Goal: Use online tool/utility: Utilize a website feature to perform a specific function

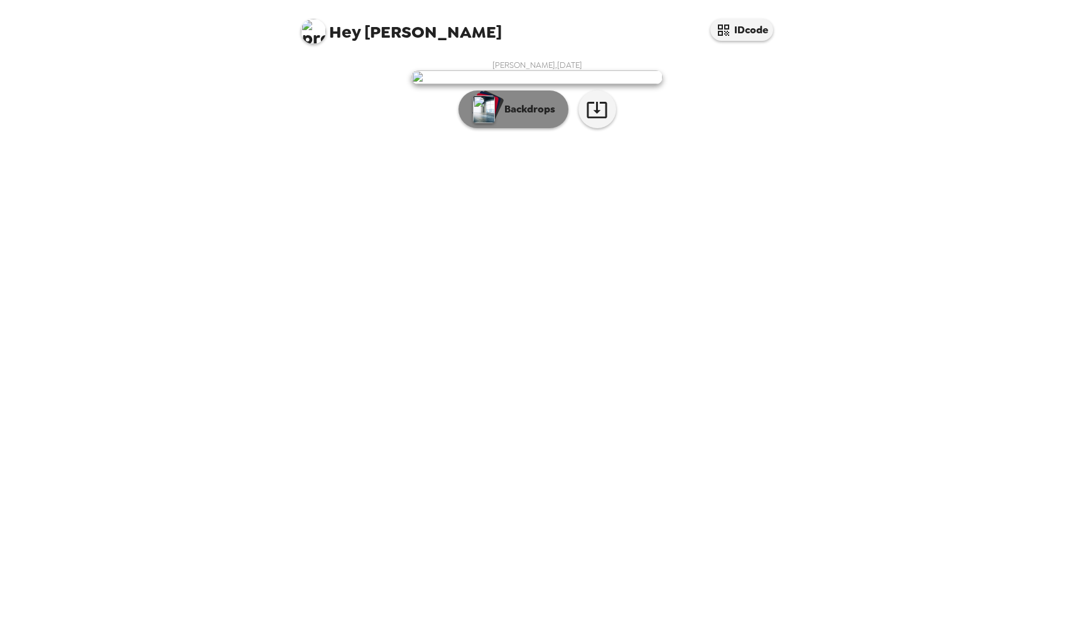
click at [512, 117] on p "Backdrops" at bounding box center [526, 109] width 57 height 15
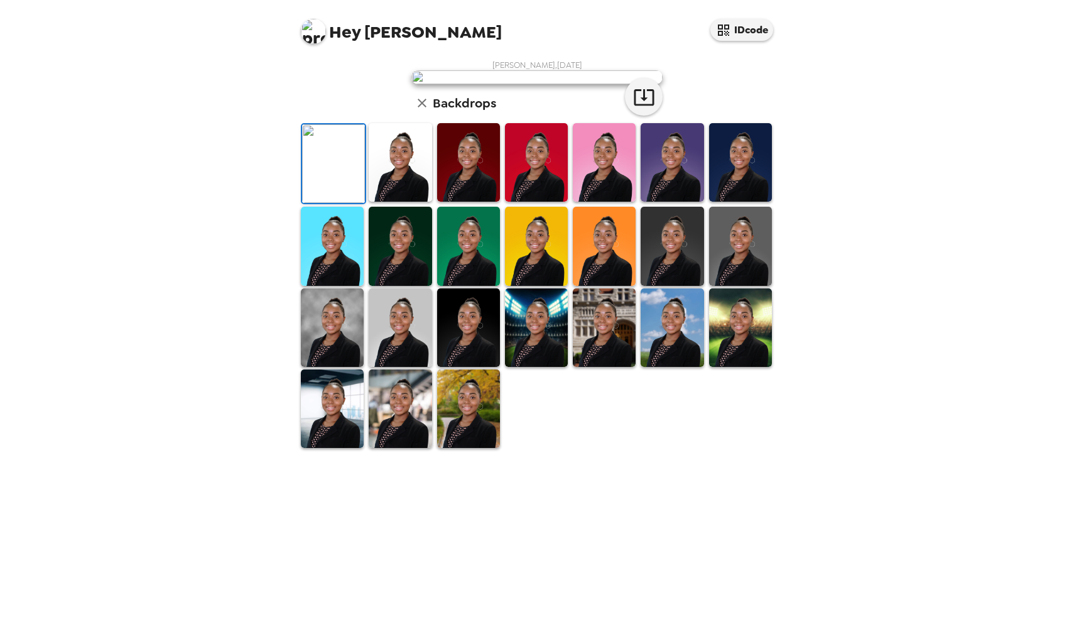
scroll to position [129, 0]
click at [425, 202] on img at bounding box center [400, 162] width 63 height 79
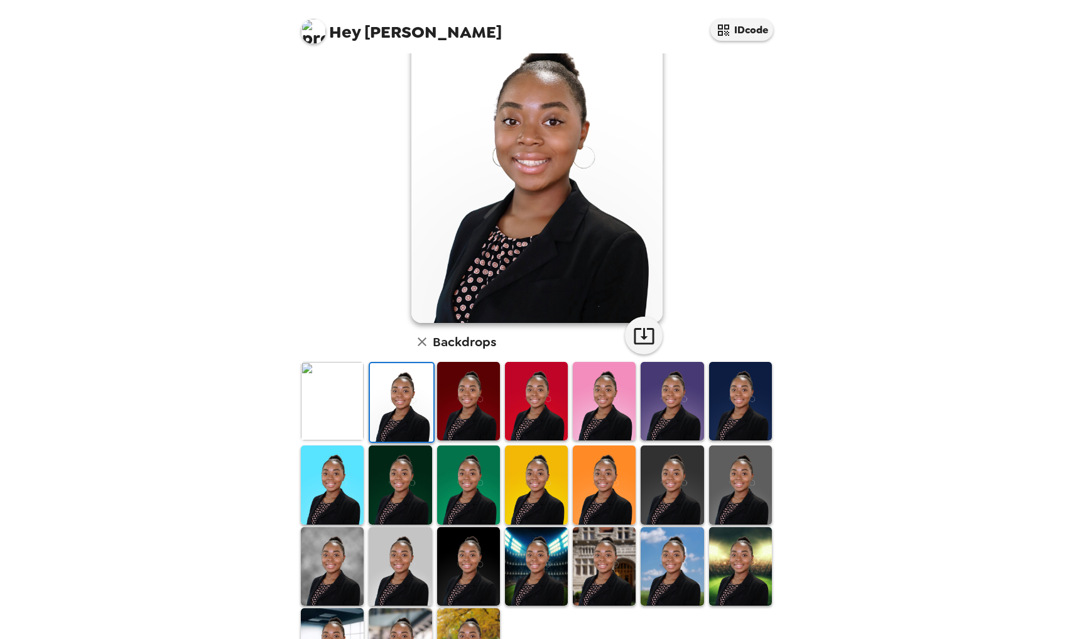
scroll to position [54, 0]
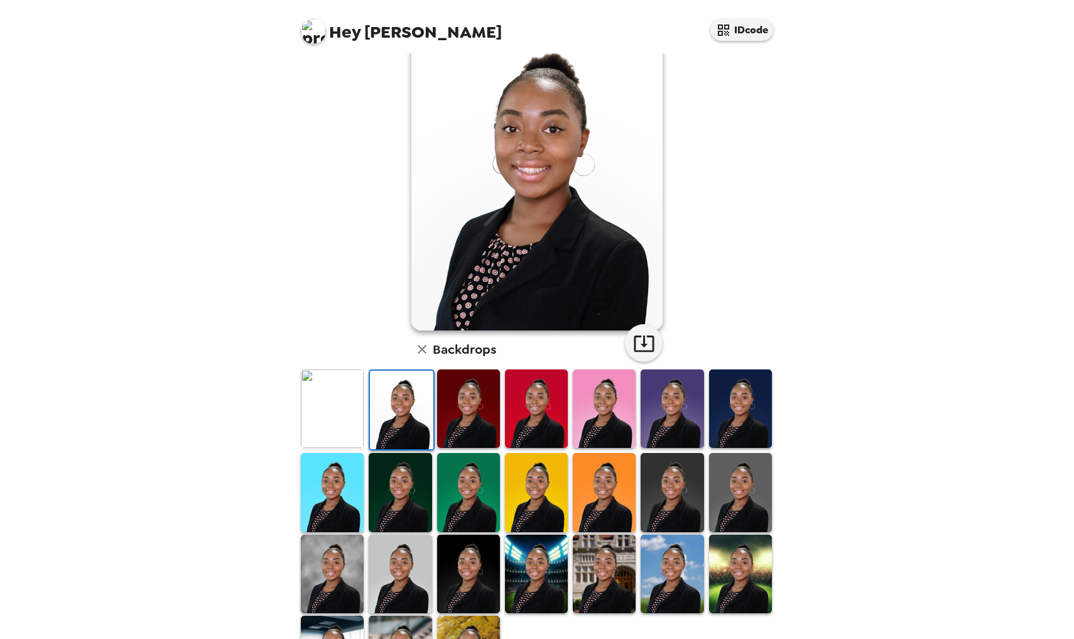
click at [727, 498] on img at bounding box center [740, 492] width 63 height 79
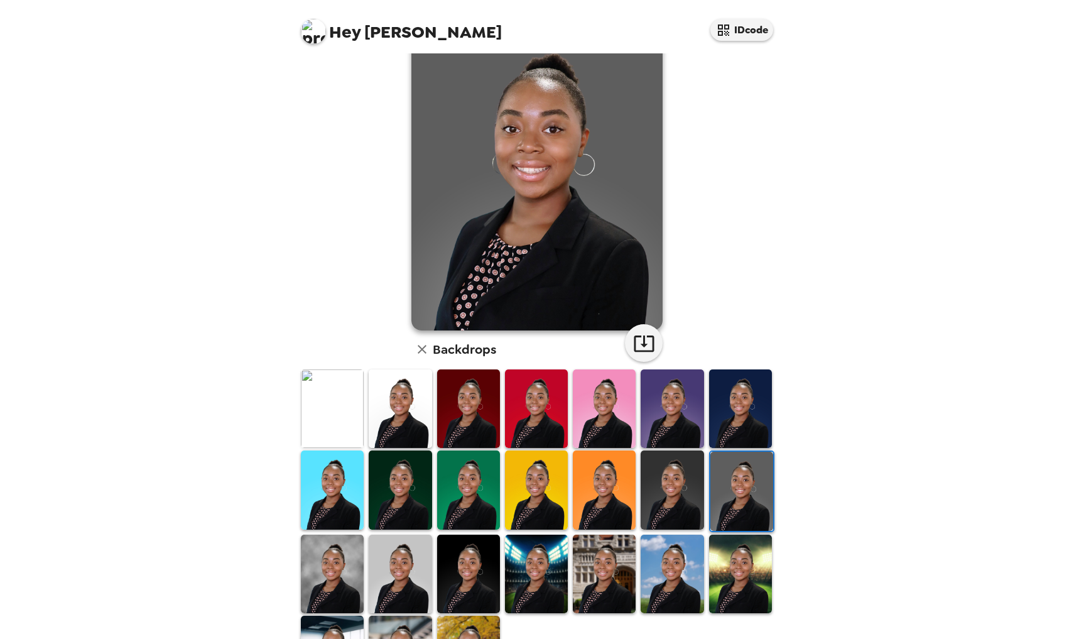
click at [349, 562] on img at bounding box center [332, 574] width 63 height 79
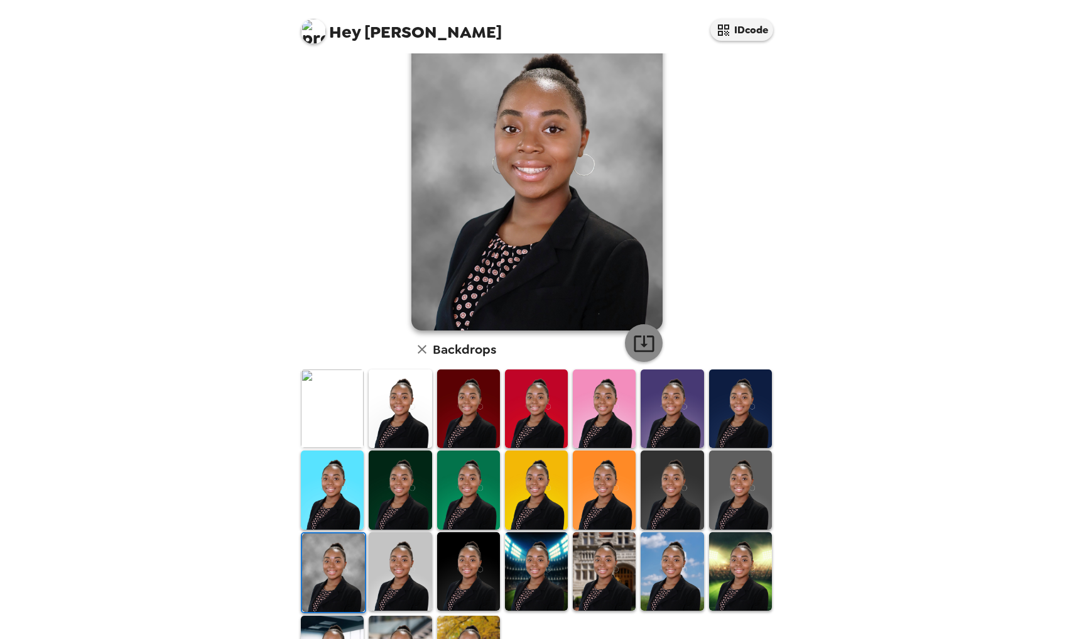
click at [636, 346] on icon "button" at bounding box center [644, 343] width 20 height 16
